Goal: Task Accomplishment & Management: Complete application form

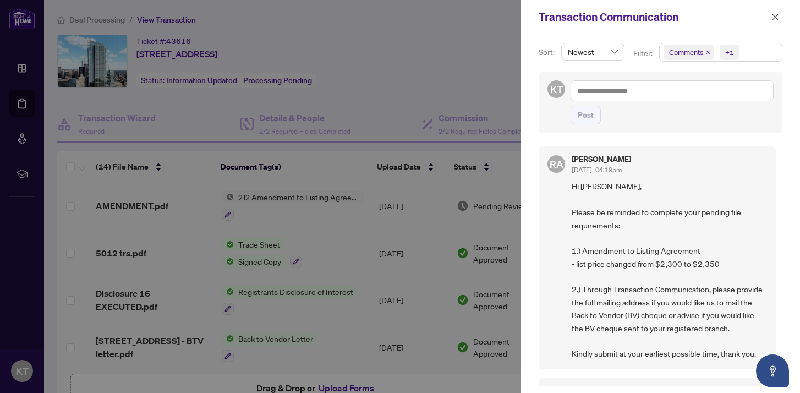
scroll to position [543, 0]
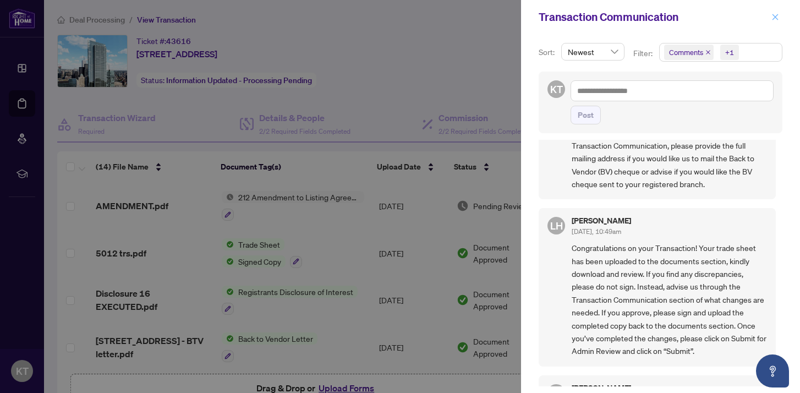
click at [771, 23] on button "button" at bounding box center [776, 16] width 14 height 13
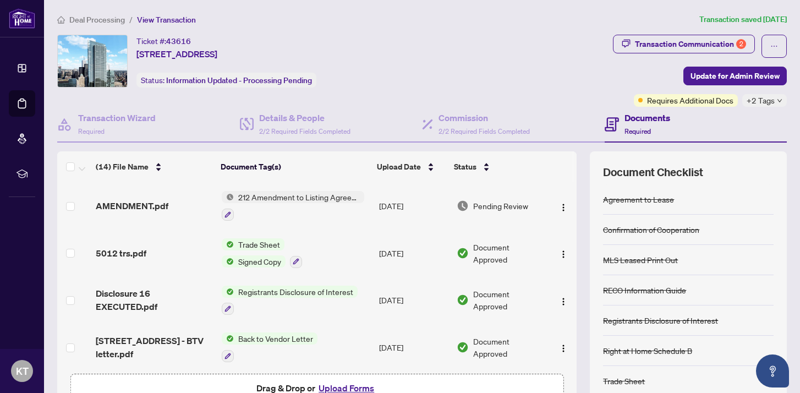
click at [768, 101] on div "+2 Tags" at bounding box center [765, 100] width 45 height 13
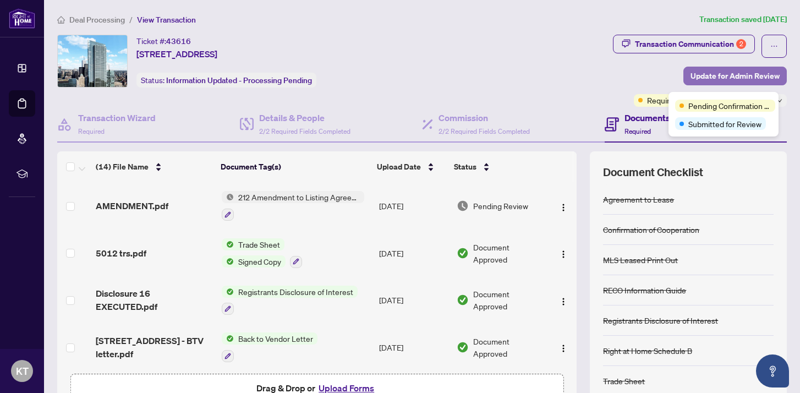
click at [718, 74] on span "Update for Admin Review" at bounding box center [735, 76] width 89 height 18
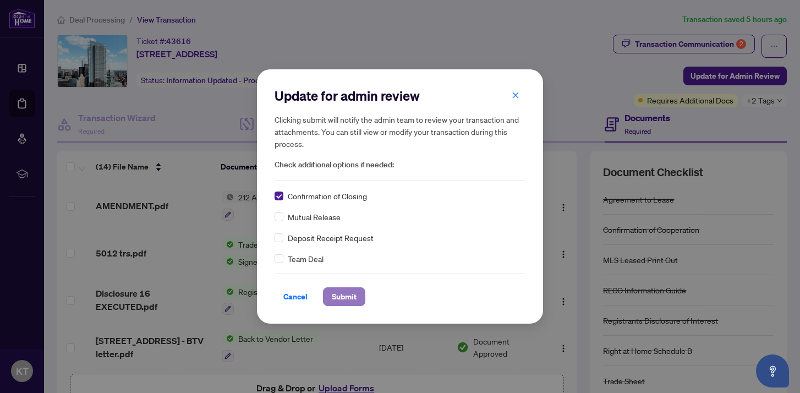
click at [343, 298] on span "Submit" at bounding box center [344, 297] width 25 height 18
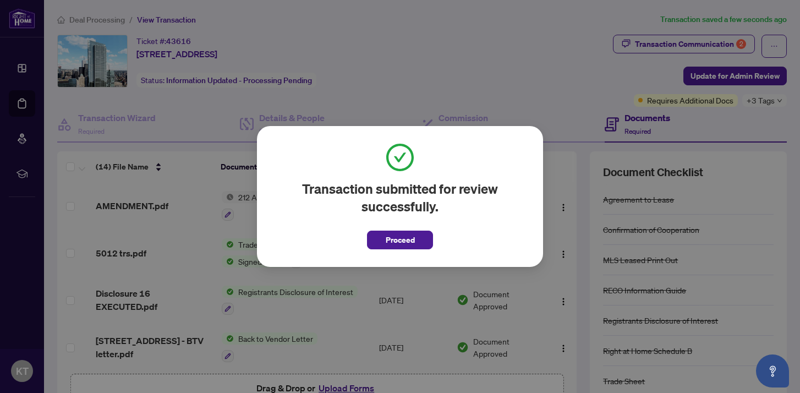
click at [391, 250] on div "Transaction submitted for review successfully. Proceed Cancel OK" at bounding box center [400, 196] width 286 height 141
click at [393, 246] on span "Proceed" at bounding box center [400, 240] width 29 height 18
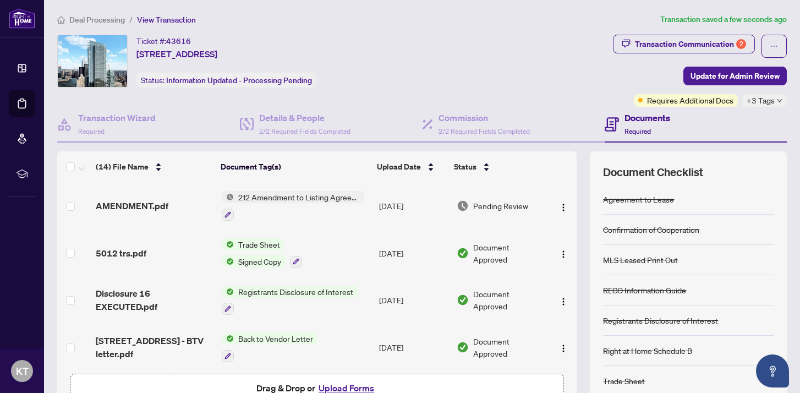
click at [768, 102] on div "+3 Tags" at bounding box center [765, 100] width 45 height 13
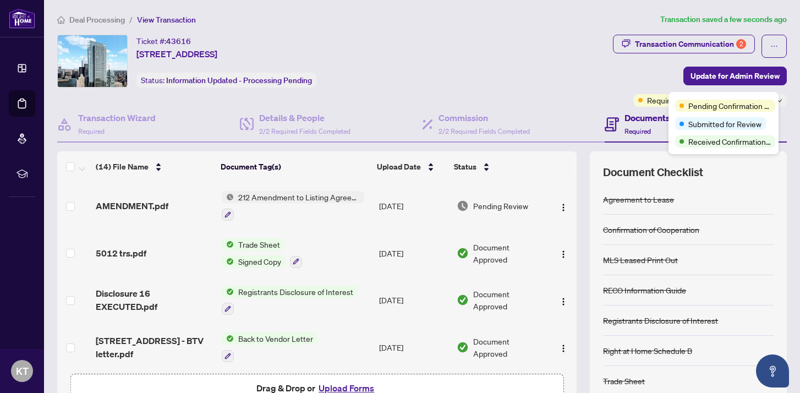
click at [585, 75] on div "Ticket #: 43616 [STREET_ADDRESS] Status: Information Updated - Processing Pendi…" at bounding box center [333, 61] width 552 height 53
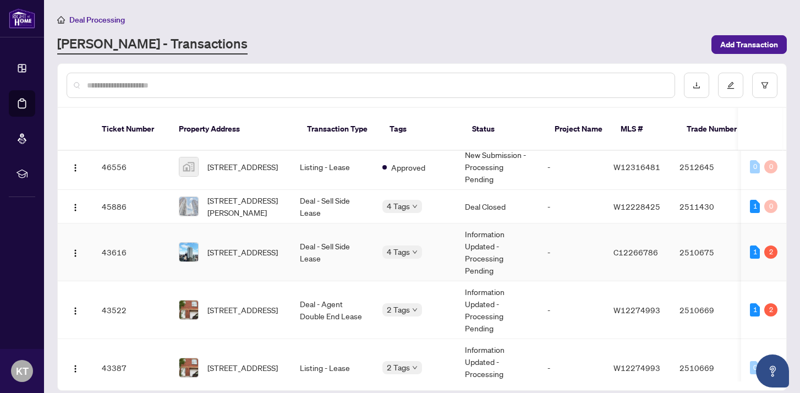
scroll to position [177, 0]
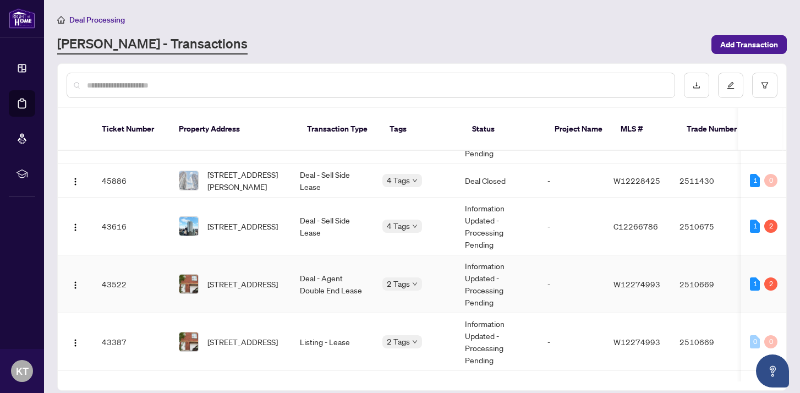
click at [311, 279] on td "Deal - Agent Double End Lease" at bounding box center [332, 284] width 83 height 58
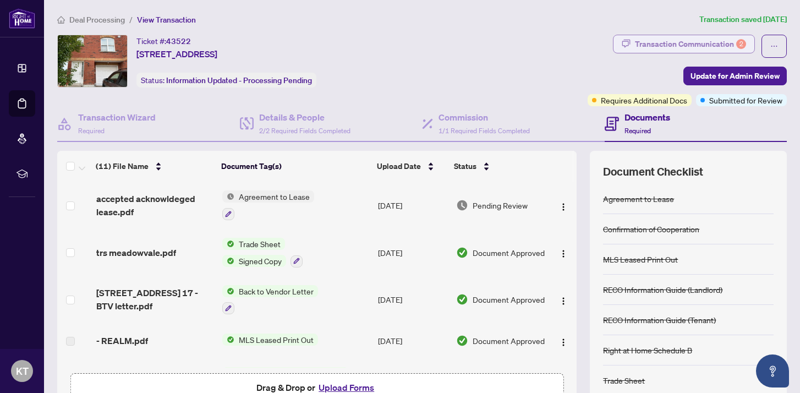
click at [694, 45] on div "Transaction Communication 2" at bounding box center [690, 44] width 111 height 18
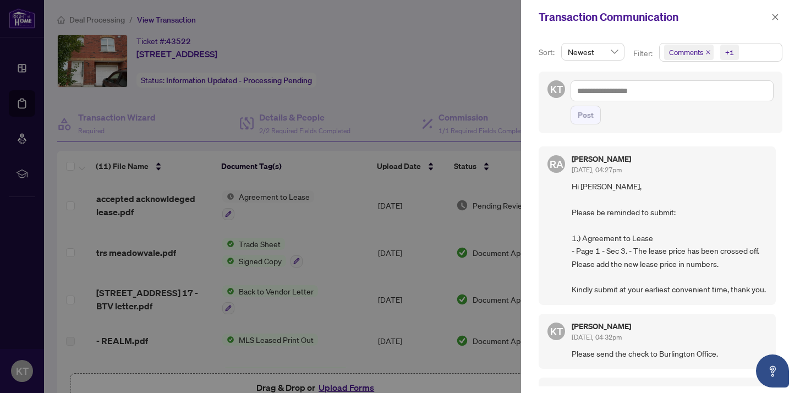
click at [474, 88] on div at bounding box center [400, 196] width 800 height 393
click at [778, 15] on icon "close" at bounding box center [776, 17] width 8 height 8
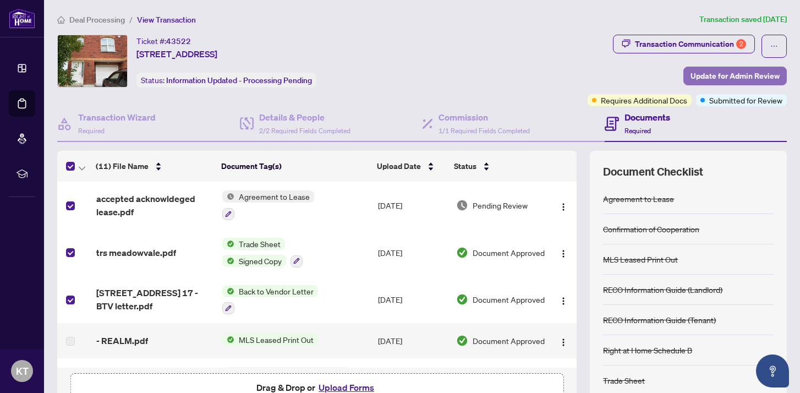
click at [745, 77] on span "Update for Admin Review" at bounding box center [735, 76] width 89 height 18
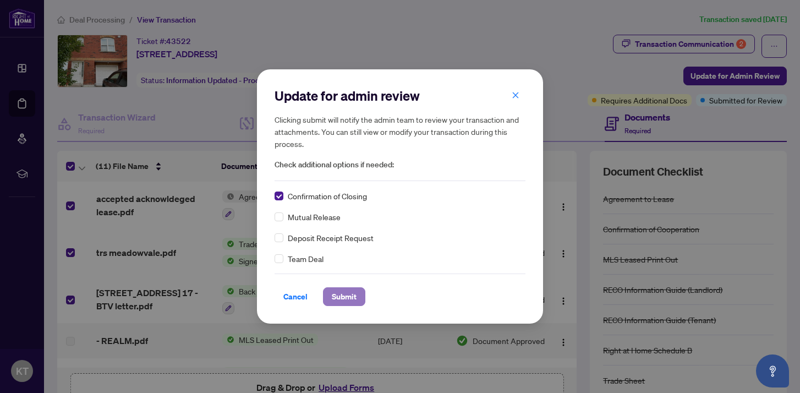
click at [345, 298] on span "Submit" at bounding box center [344, 297] width 25 height 18
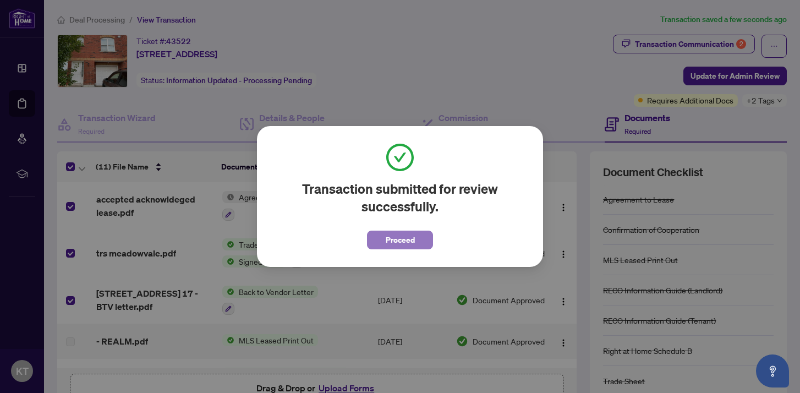
click at [400, 243] on span "Proceed" at bounding box center [400, 240] width 29 height 18
